Goal: Task Accomplishment & Management: Use online tool/utility

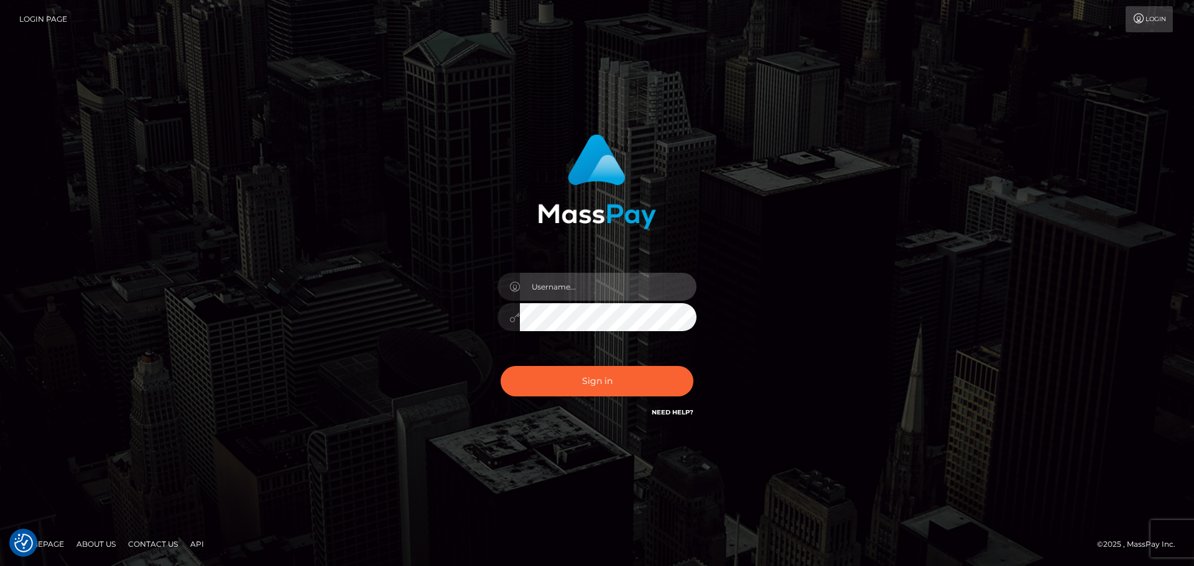
click at [591, 293] on input "text" at bounding box center [608, 287] width 177 height 28
type input "paul.billett"
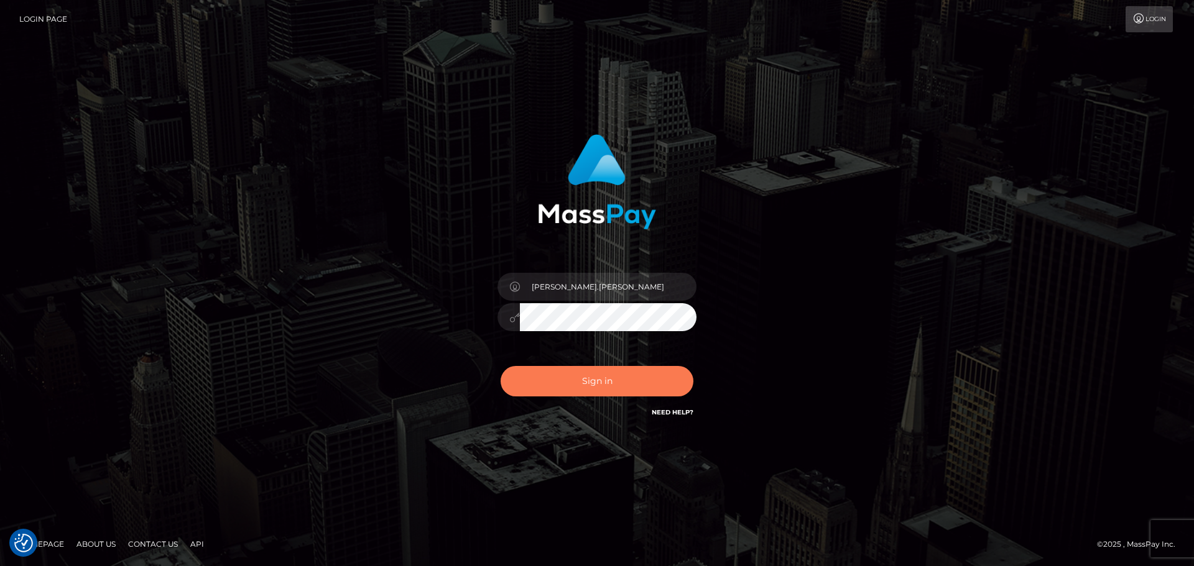
click at [591, 380] on button "Sign in" at bounding box center [596, 381] width 193 height 30
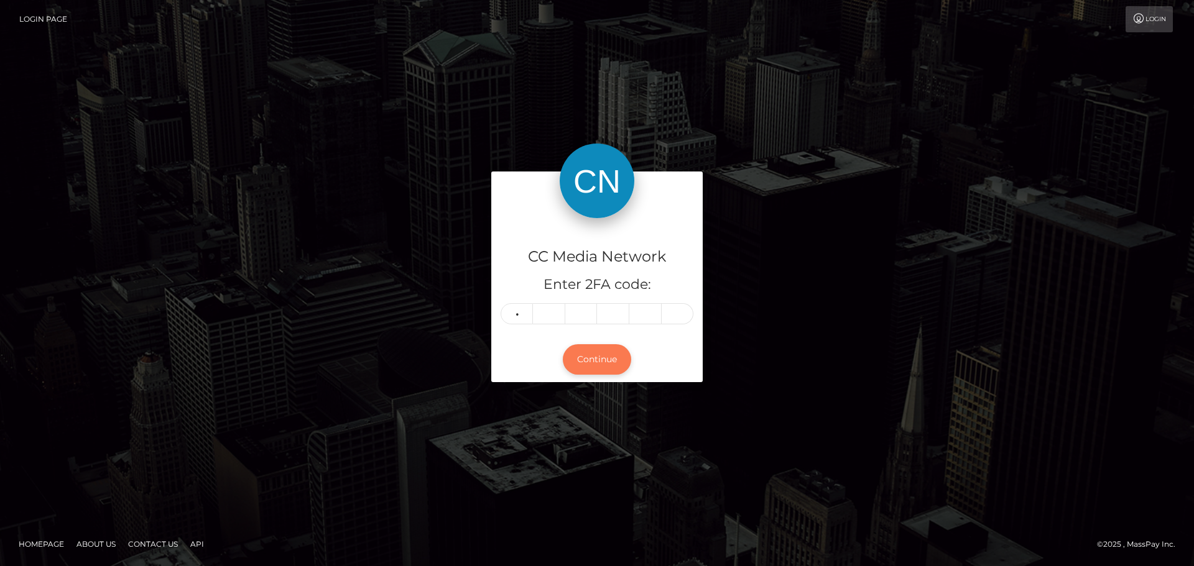
type input "5"
type input "3"
type input "0"
type input "9"
type input "7"
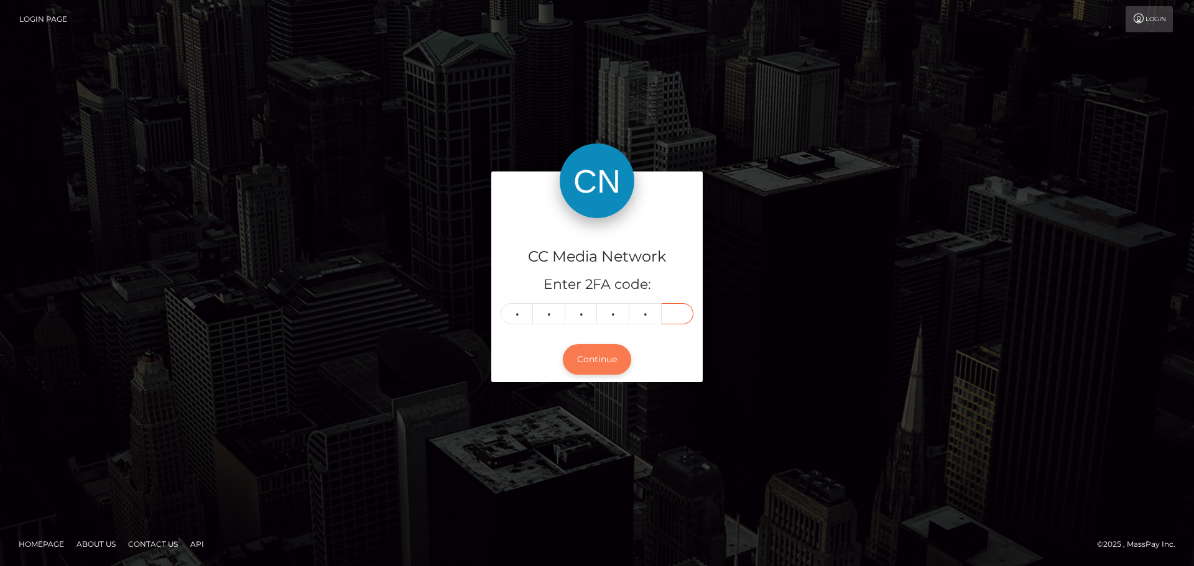
type input "0"
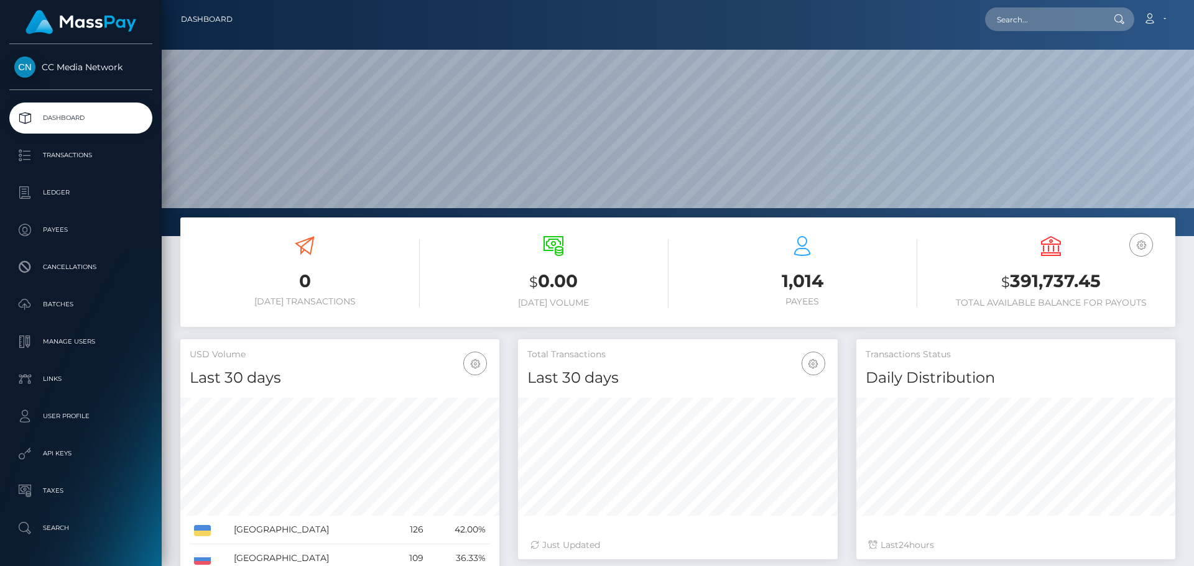
scroll to position [221, 320]
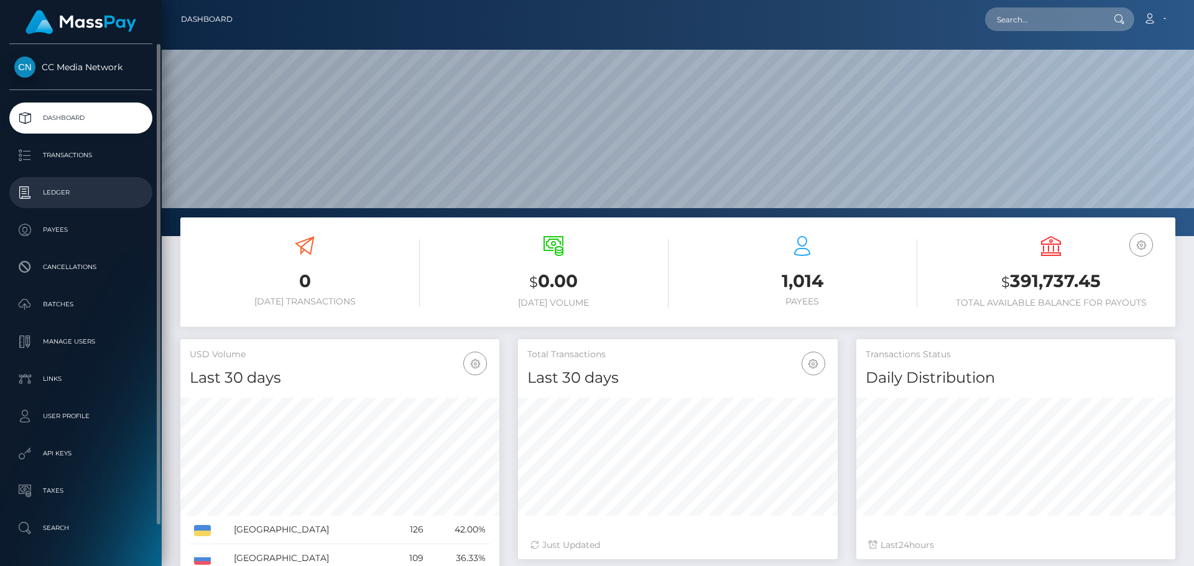
click at [65, 195] on p "Ledger" at bounding box center [80, 192] width 133 height 19
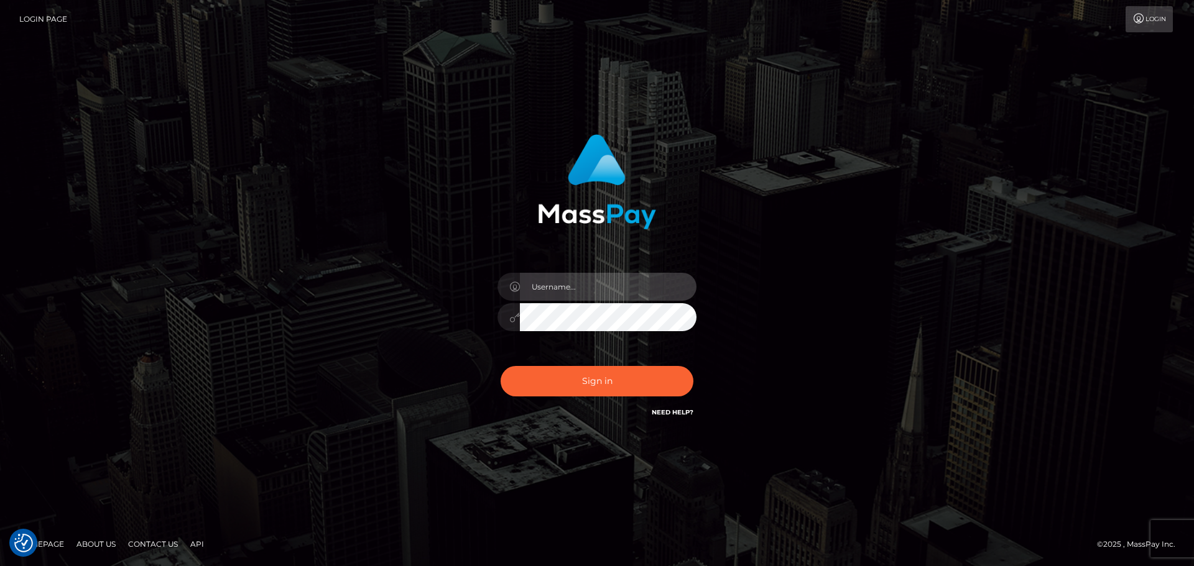
click at [596, 285] on input "text" at bounding box center [608, 287] width 177 height 28
type input "paul.billett"
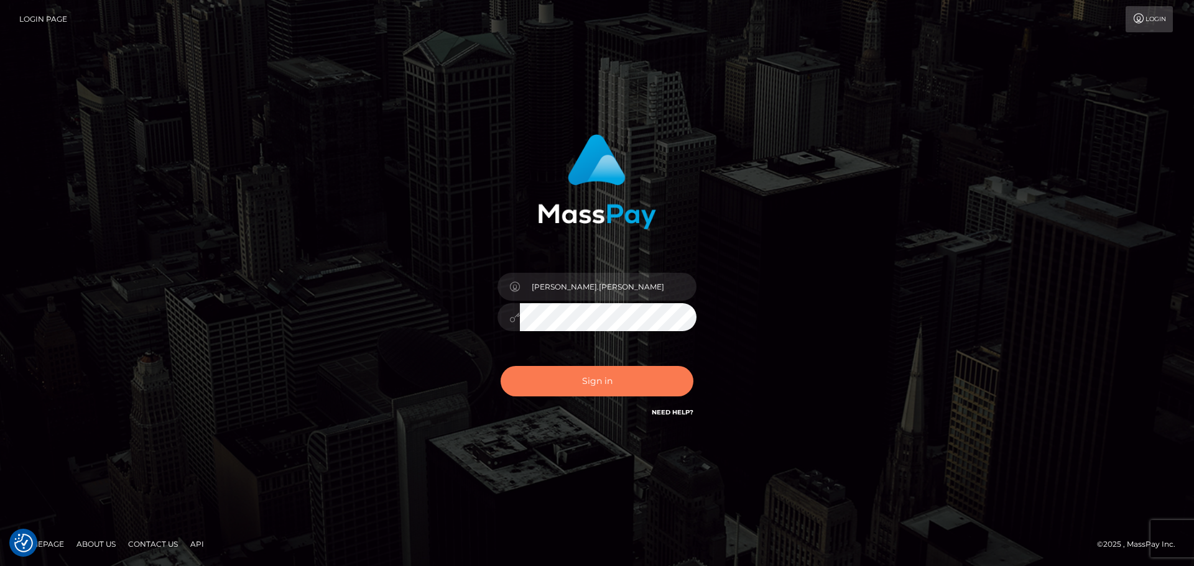
click at [597, 382] on button "Sign in" at bounding box center [596, 381] width 193 height 30
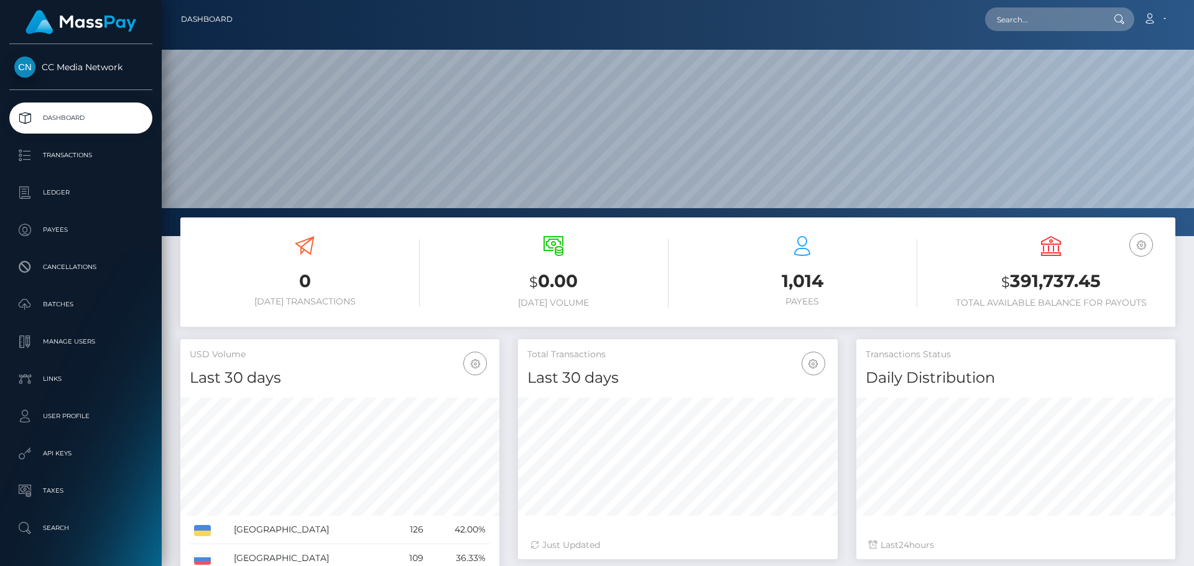
scroll to position [221, 320]
click at [1030, 16] on input "text" at bounding box center [1043, 19] width 117 height 24
paste input "[EMAIL_ADDRESS][DOMAIN_NAME]"
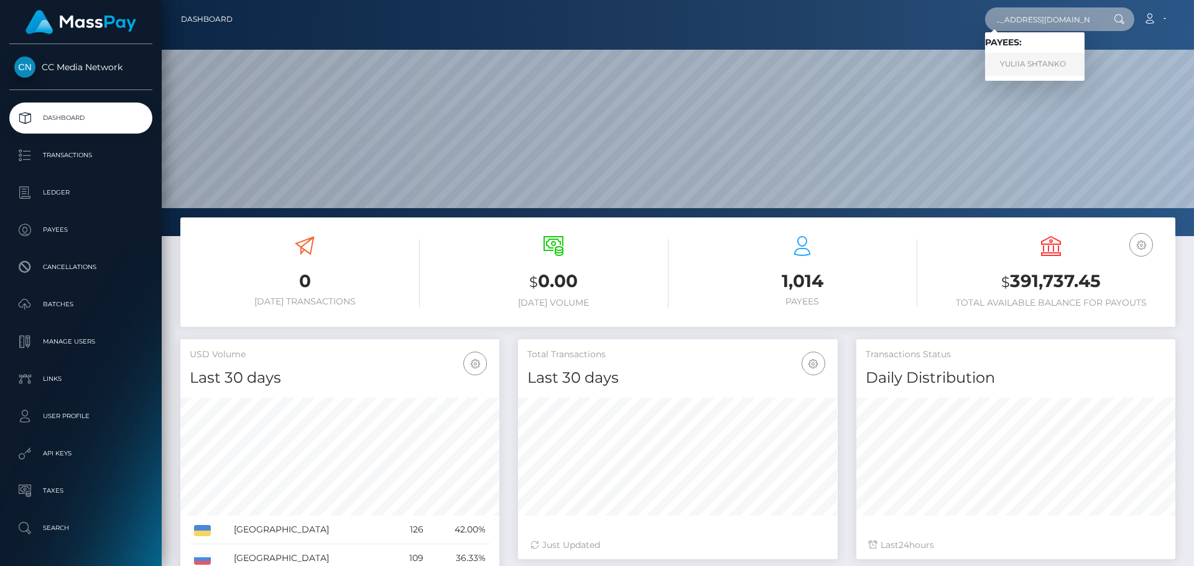
type input "[EMAIL_ADDRESS][DOMAIN_NAME]"
click at [1024, 68] on link "YULIIA SHTANKO" at bounding box center [1034, 64] width 99 height 23
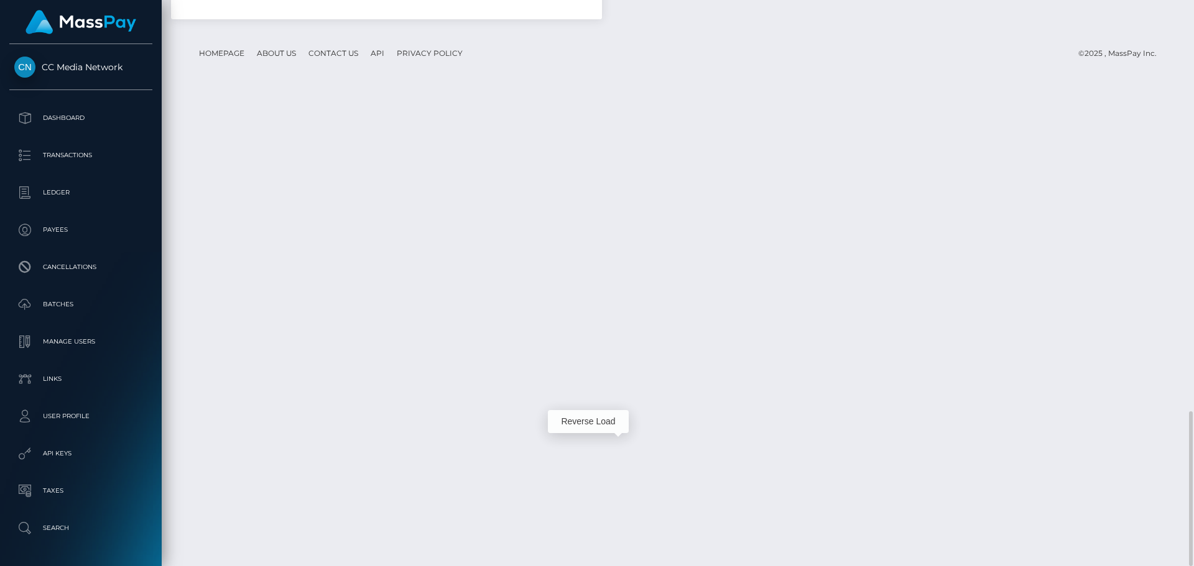
scroll to position [149, 320]
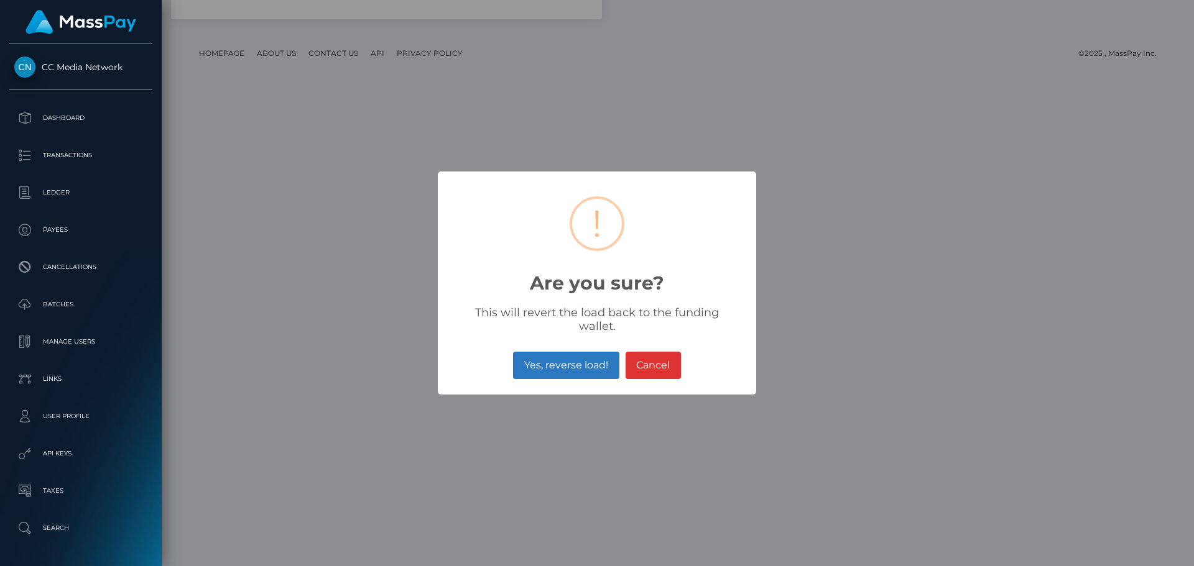
click at [589, 354] on button "Yes, reverse load!" at bounding box center [566, 365] width 106 height 27
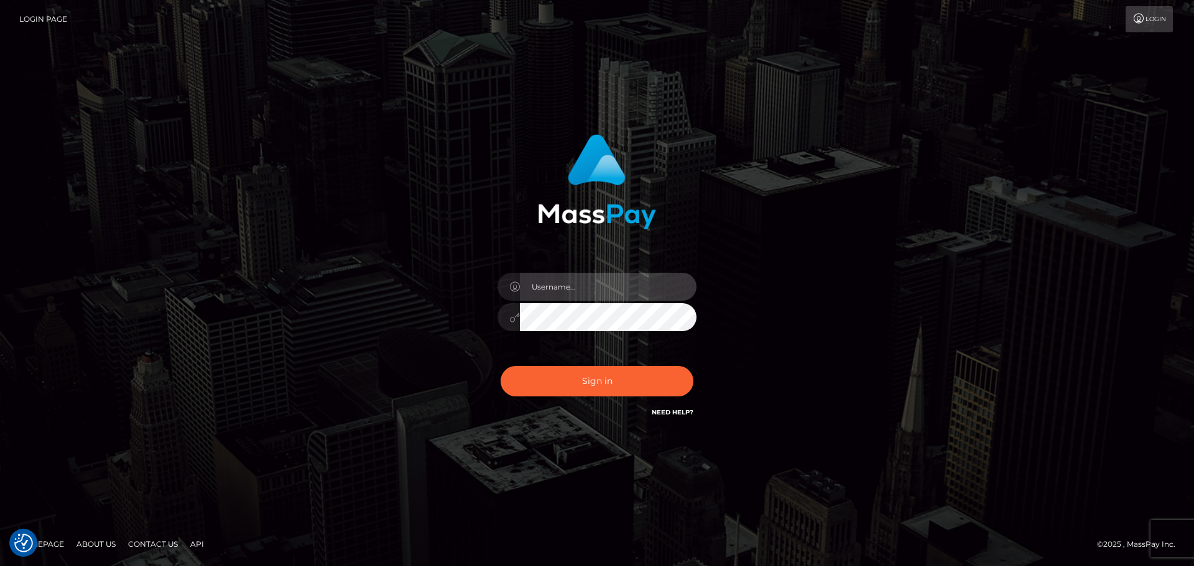
click at [611, 287] on input "text" at bounding box center [608, 287] width 177 height 28
type input "paul.billett"
click at [418, 323] on div "paul.billett Sign in" at bounding box center [596, 283] width 709 height 316
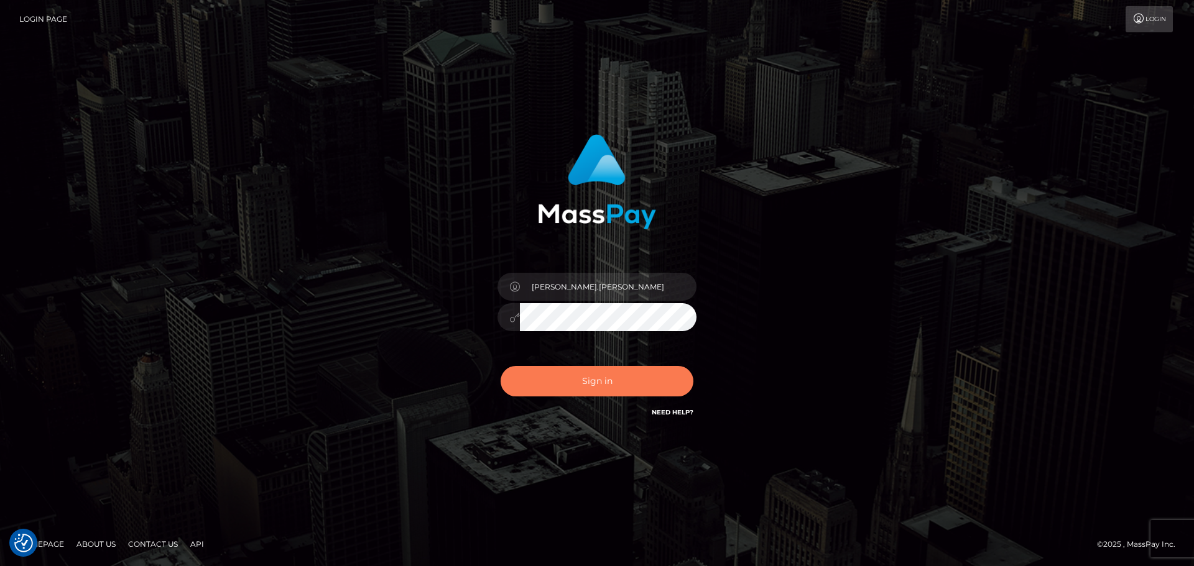
click at [560, 372] on button "Sign in" at bounding box center [596, 381] width 193 height 30
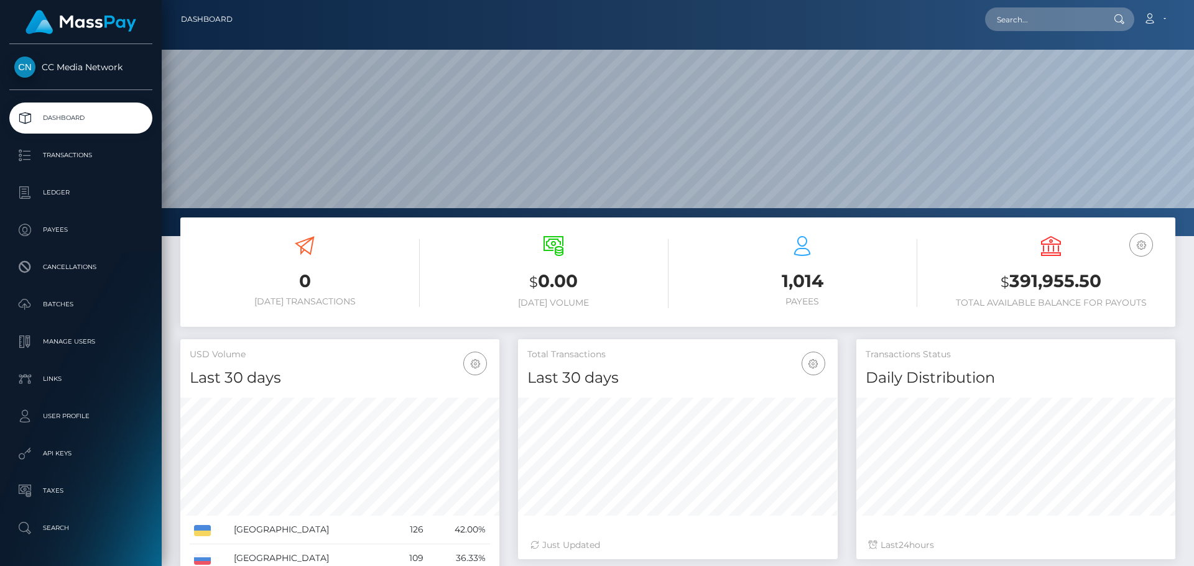
scroll to position [221, 320]
click at [1014, 14] on input "text" at bounding box center [1043, 19] width 117 height 24
paste input "[EMAIL_ADDRESS][DOMAIN_NAME]"
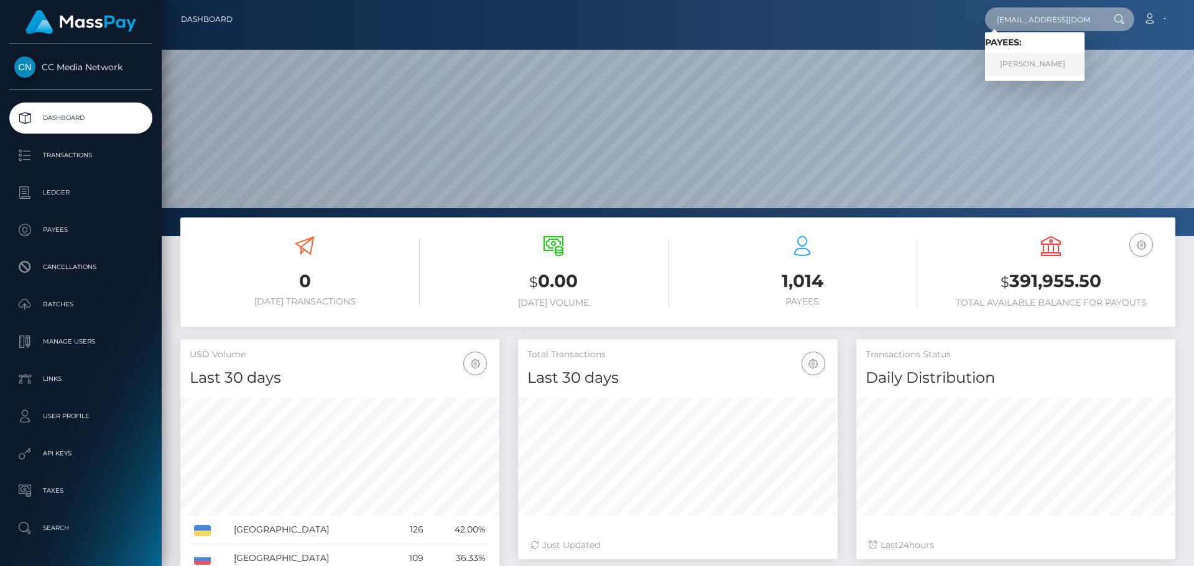
type input "[EMAIL_ADDRESS][DOMAIN_NAME]"
click at [1058, 66] on link "[PERSON_NAME]" at bounding box center [1034, 64] width 99 height 23
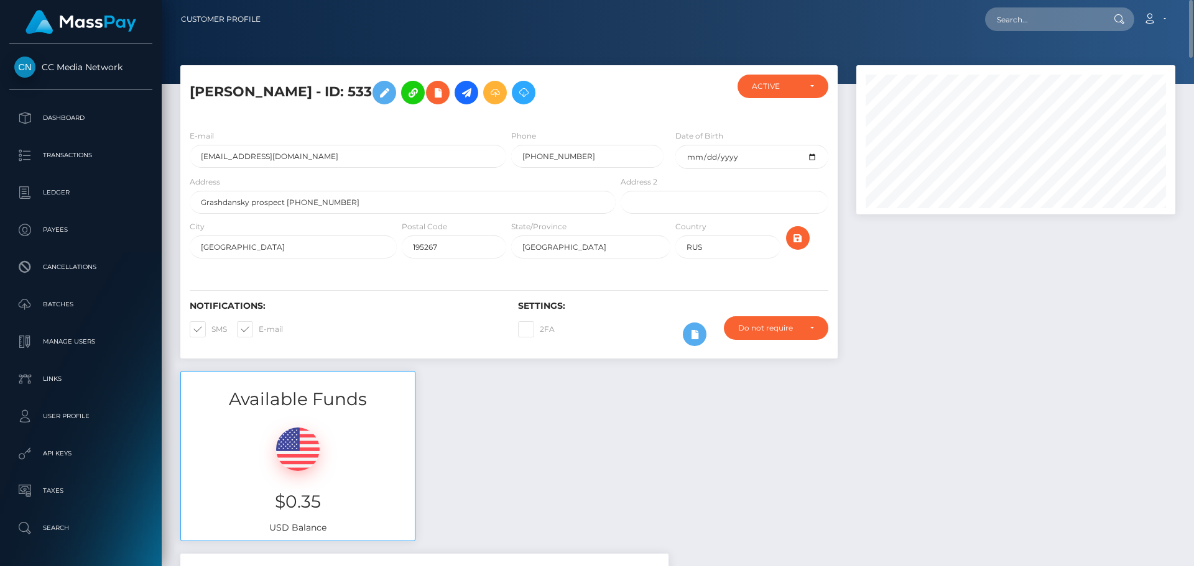
scroll to position [149, 320]
click at [502, 91] on icon at bounding box center [494, 93] width 15 height 16
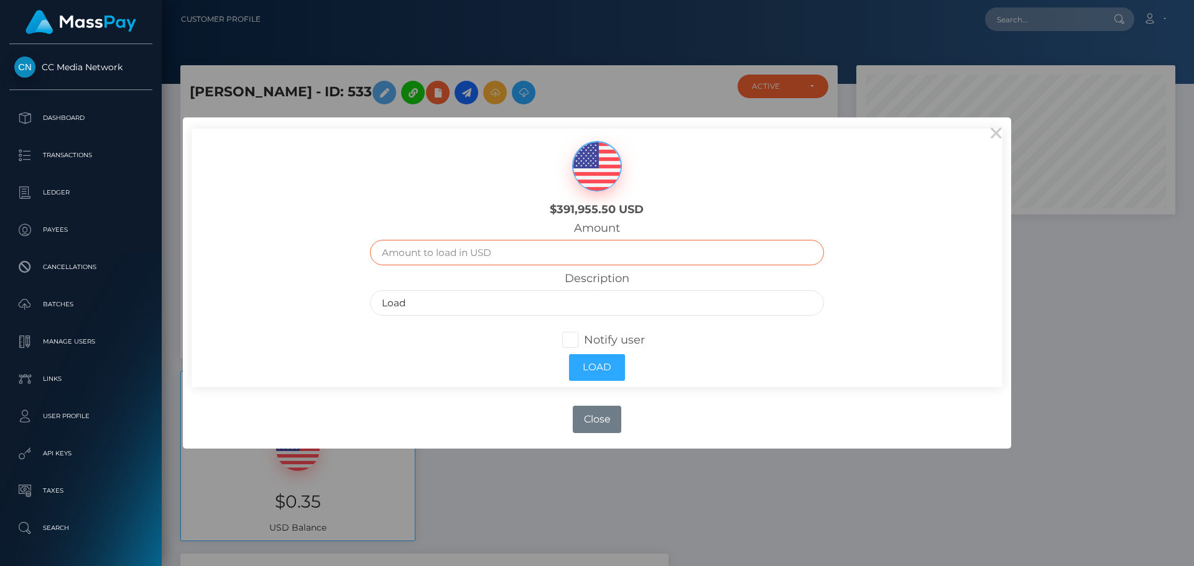
click at [517, 246] on input "text" at bounding box center [597, 252] width 454 height 25
type input "10310.56"
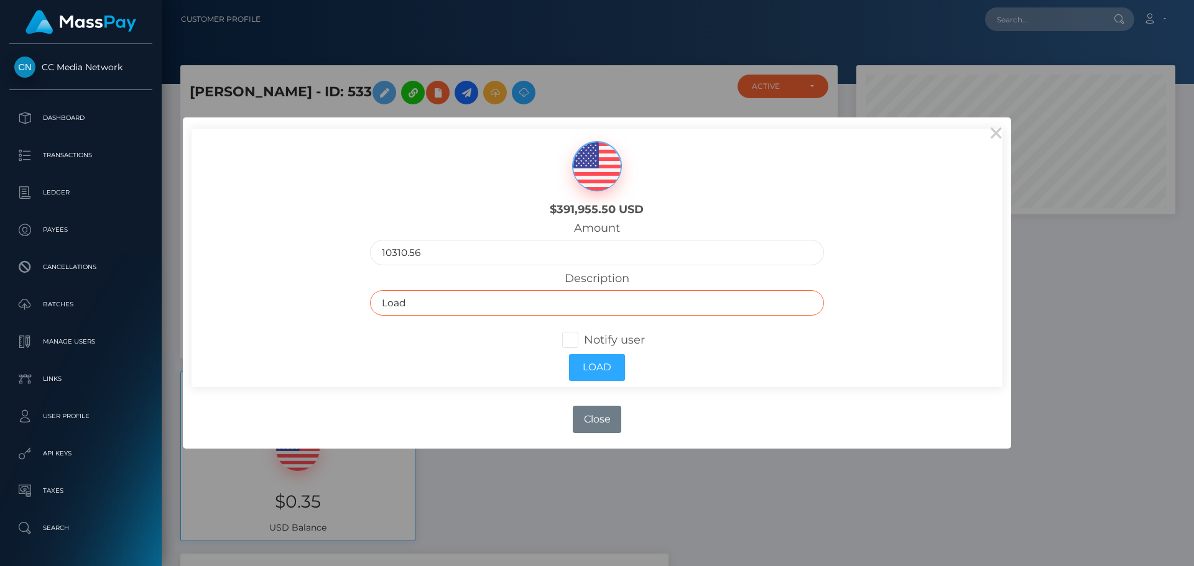
click at [382, 300] on input "Load" at bounding box center [597, 302] width 454 height 25
click at [431, 305] on input "Load" at bounding box center [597, 302] width 454 height 25
type input "CC Load"
click at [584, 341] on span at bounding box center [584, 340] width 0 height 14
click at [573, 341] on input "Notify user" at bounding box center [575, 339] width 8 height 8
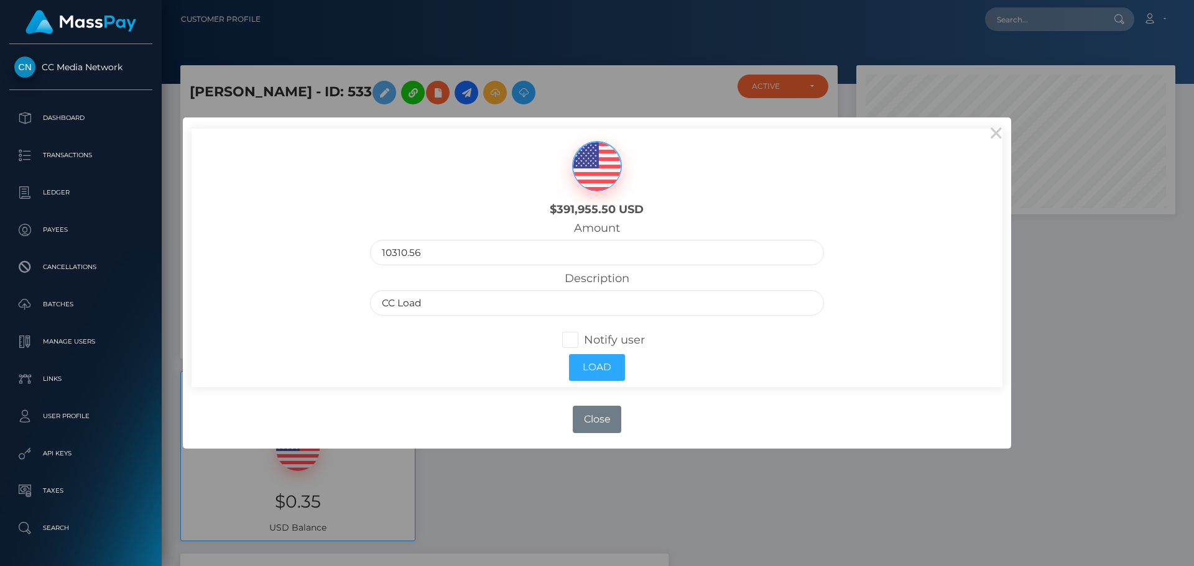
checkbox input "true"
click at [595, 367] on button "Load" at bounding box center [597, 367] width 56 height 27
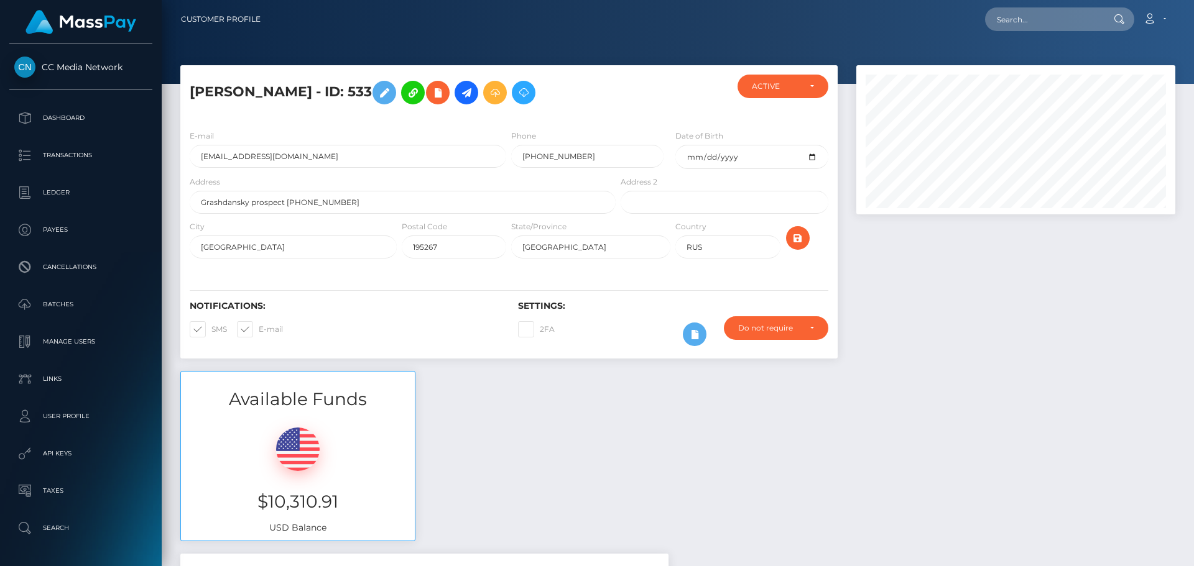
scroll to position [149, 320]
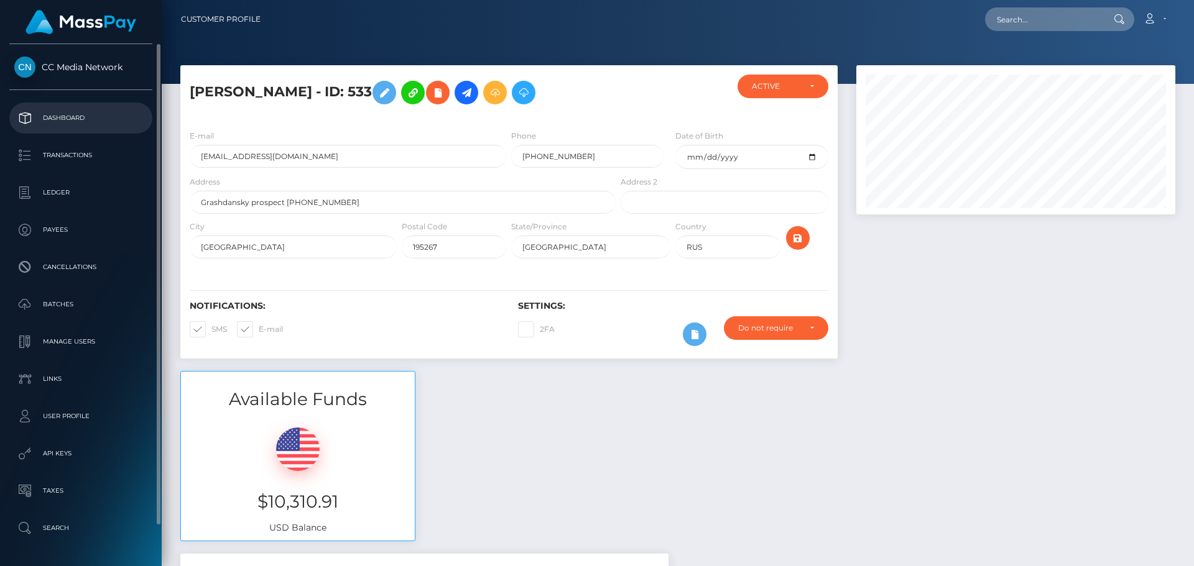
click at [60, 124] on p "Dashboard" at bounding box center [80, 118] width 133 height 19
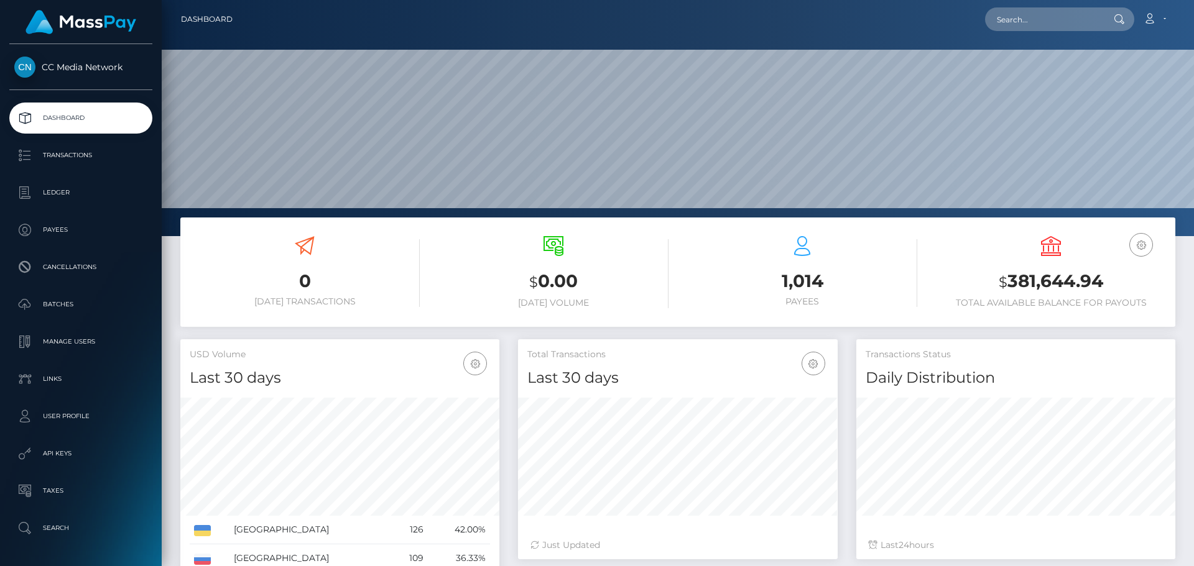
scroll to position [221, 320]
